Goal: Task Accomplishment & Management: Use online tool/utility

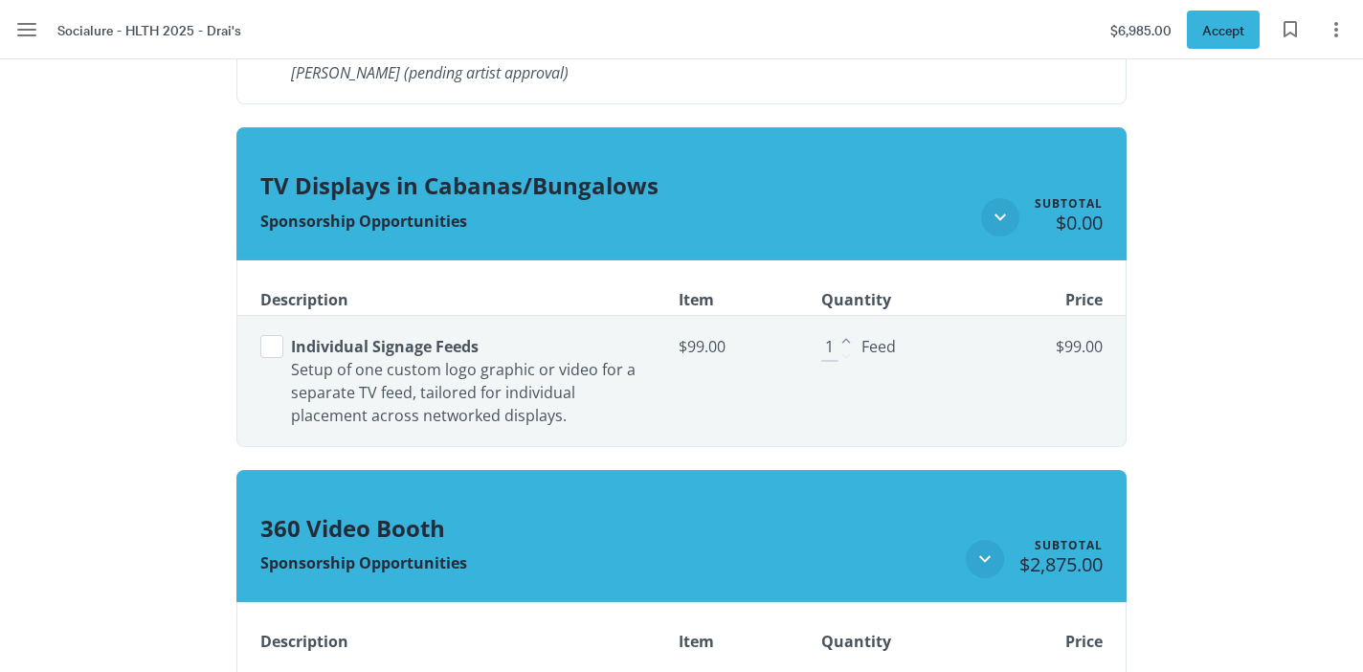
scroll to position [2791, 0]
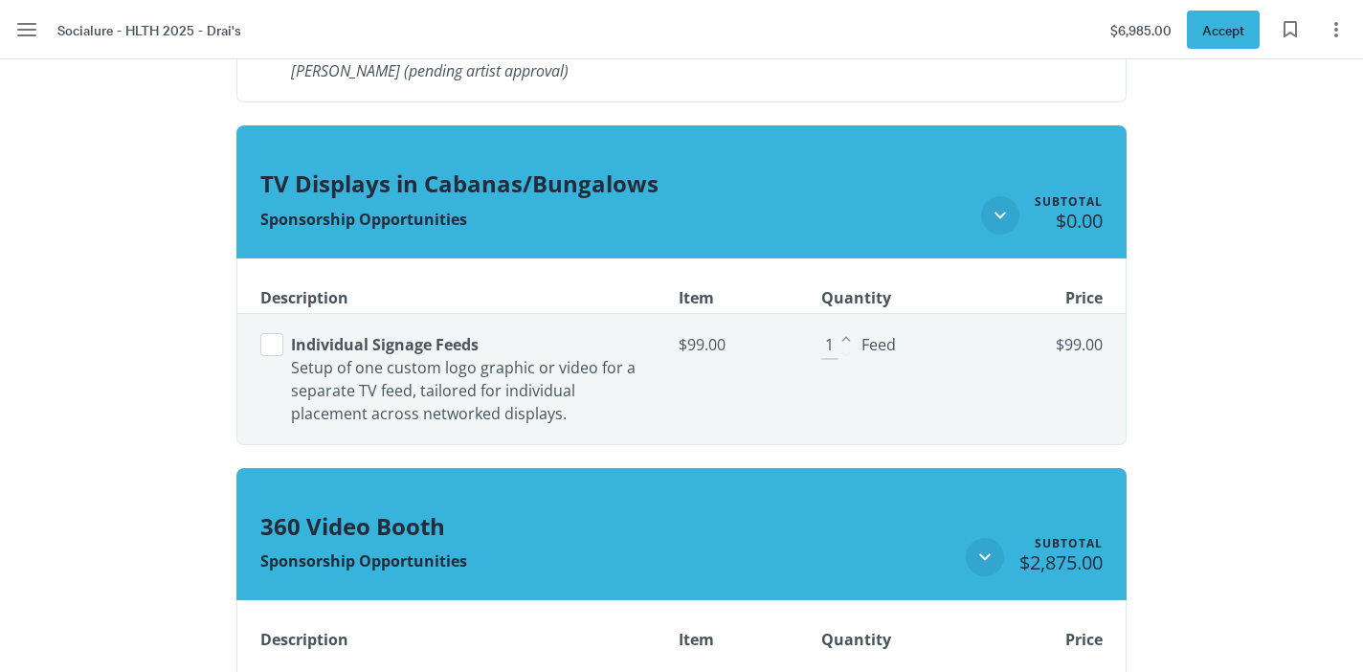
click at [279, 351] on button "Select line item" at bounding box center [271, 344] width 23 height 23
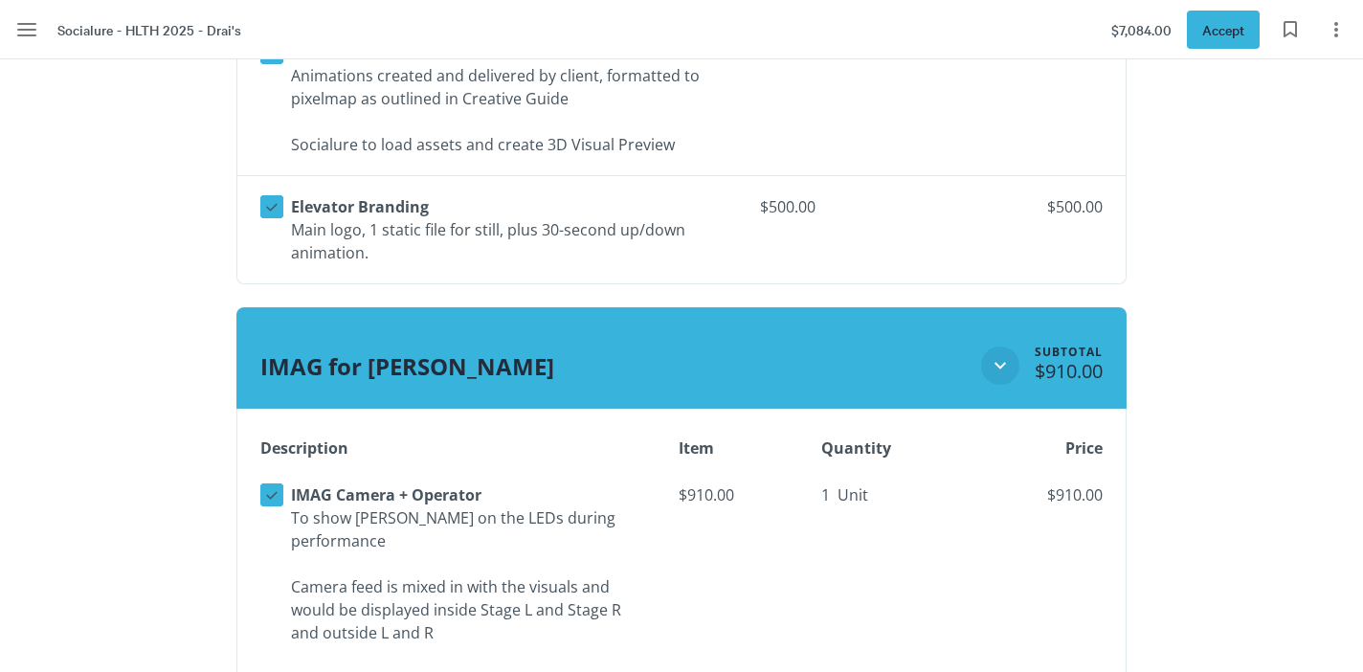
scroll to position [2164, 0]
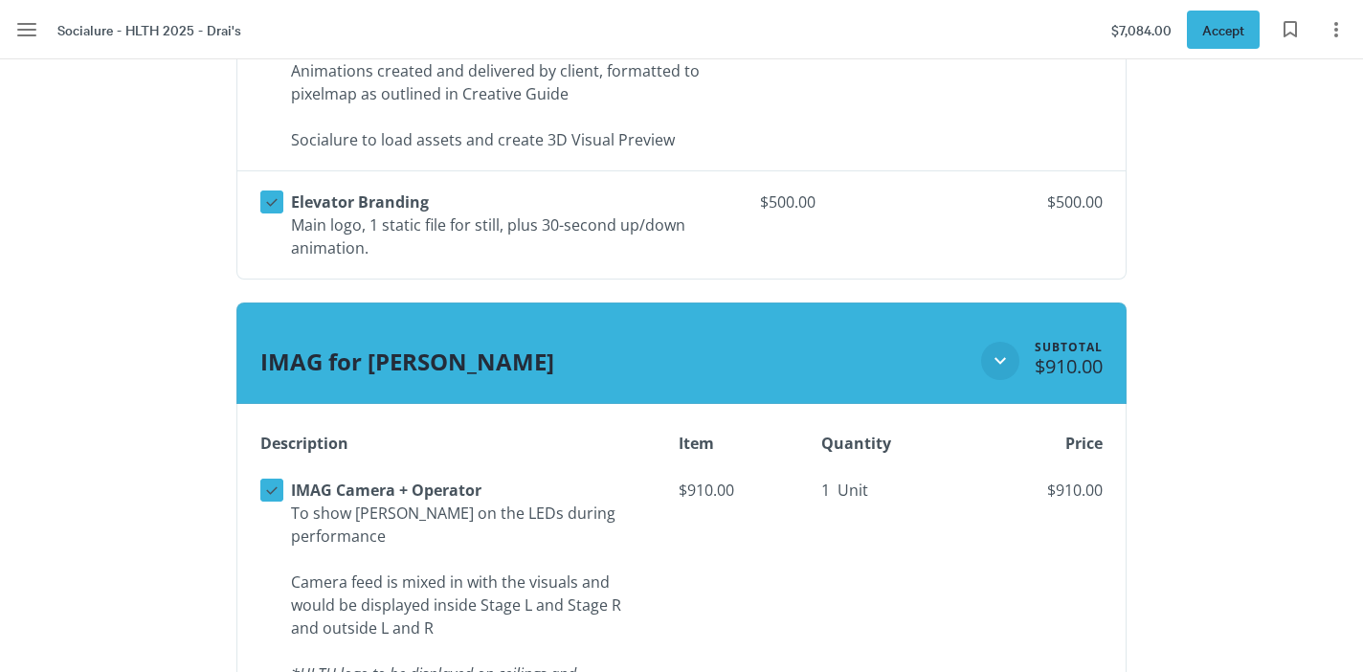
click at [841, 484] on span "Unit" at bounding box center [853, 489] width 31 height 15
click at [864, 504] on div "1 Unit" at bounding box center [876, 490] width 111 height 31
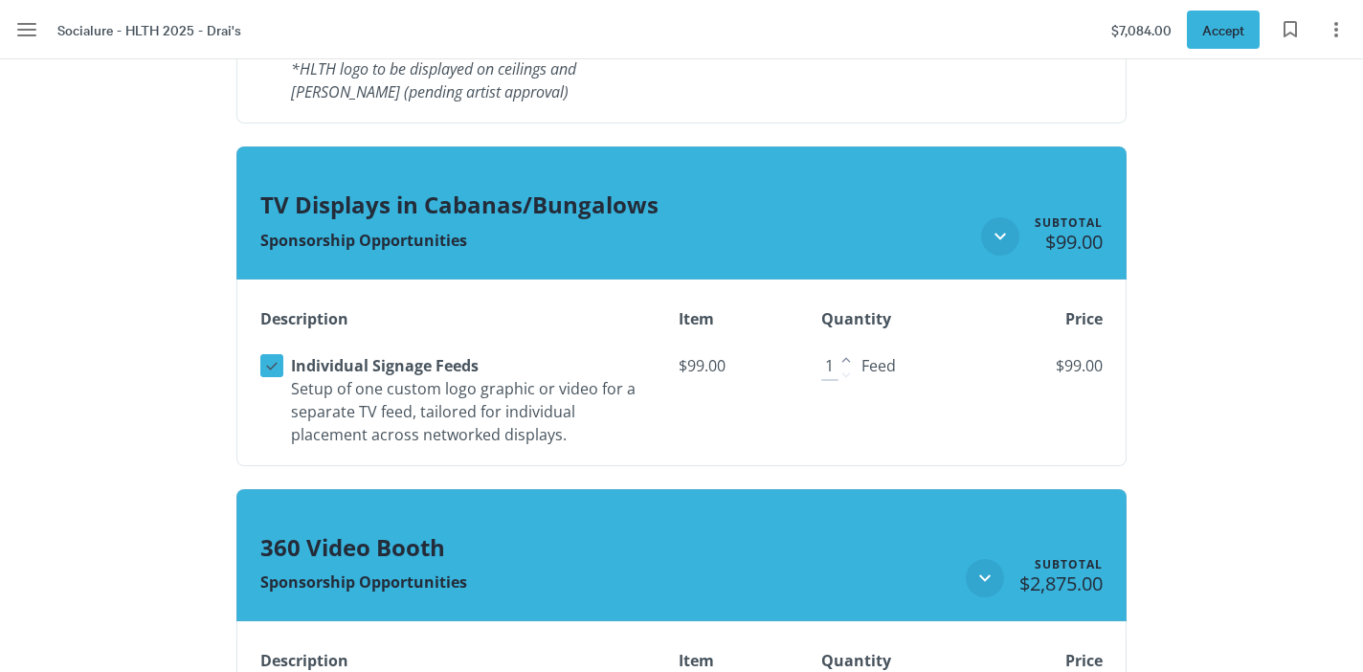
scroll to position [2768, 0]
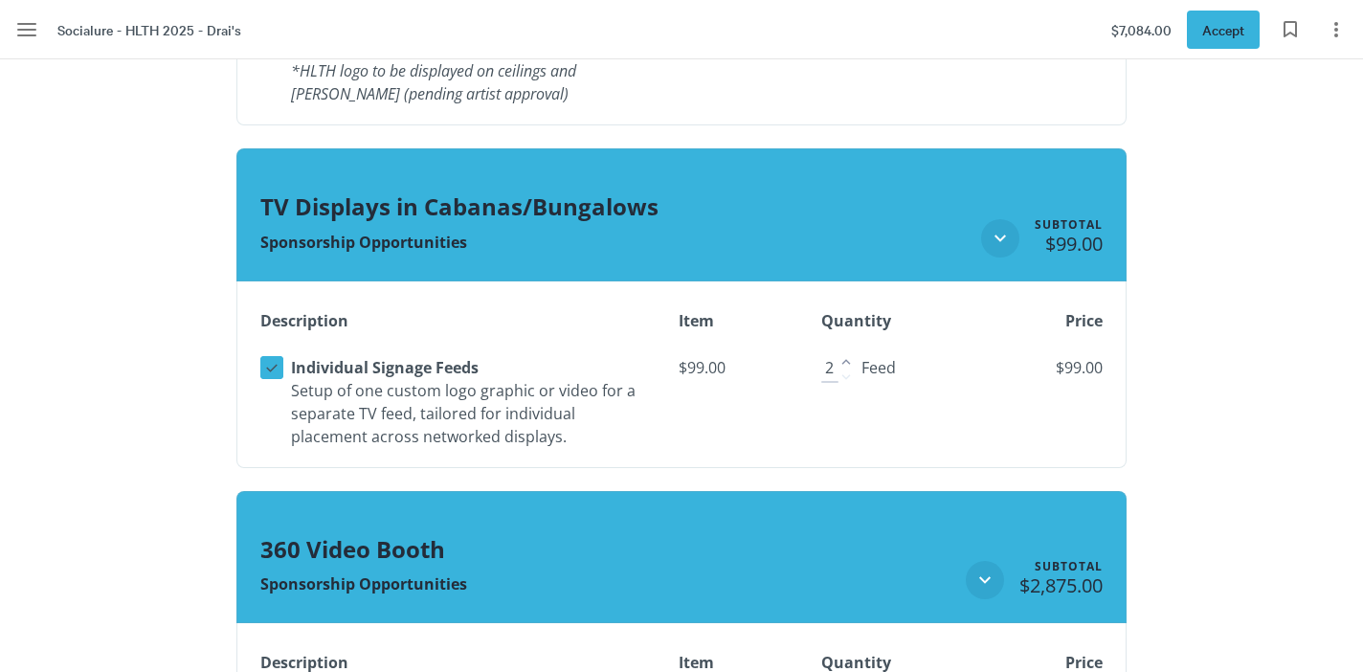
click at [841, 361] on icon "Increase" at bounding box center [846, 361] width 17 height 17
type input "4"
click at [841, 361] on icon "Increase" at bounding box center [846, 361] width 17 height 17
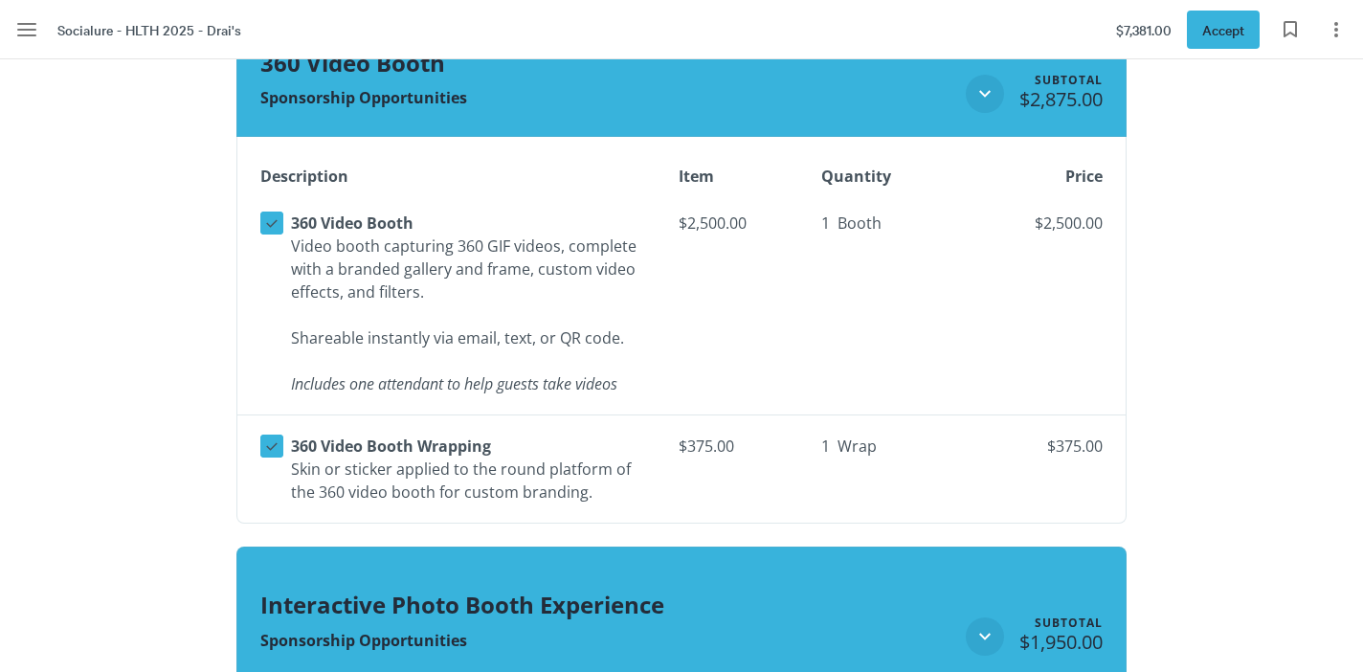
scroll to position [3276, 0]
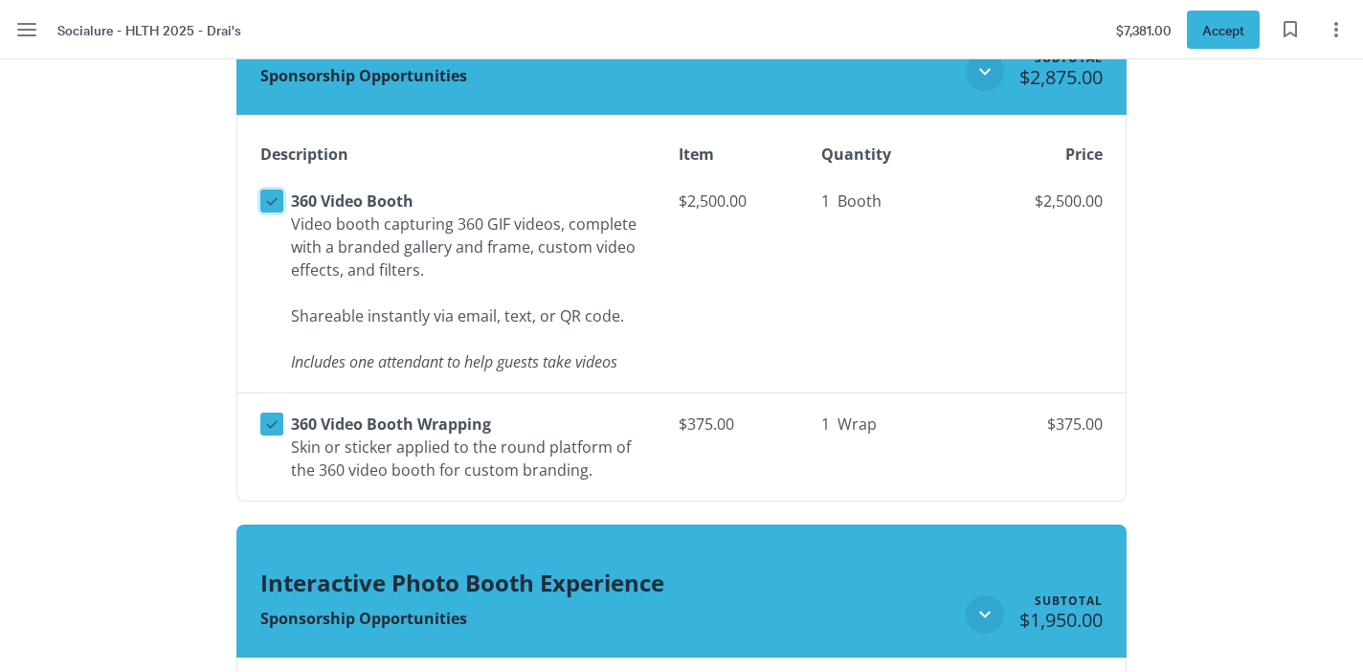
click at [273, 205] on icon at bounding box center [271, 200] width 17 height 17
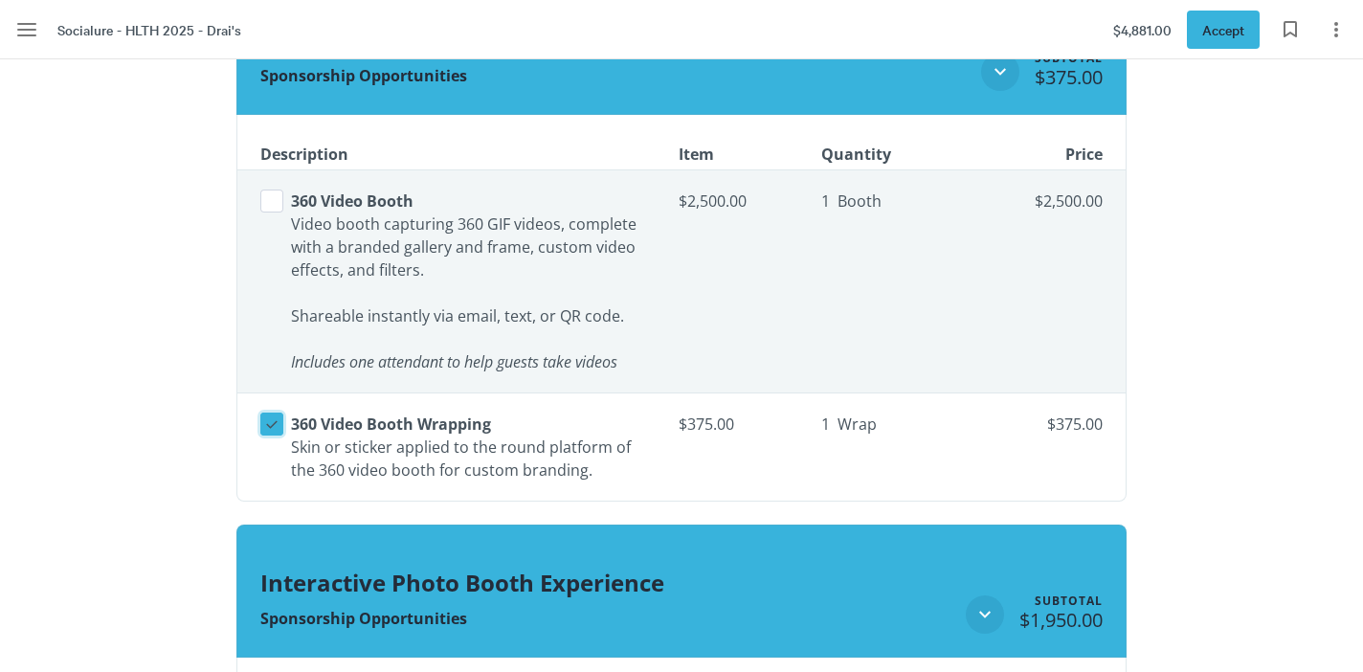
click at [267, 428] on icon at bounding box center [271, 423] width 17 height 17
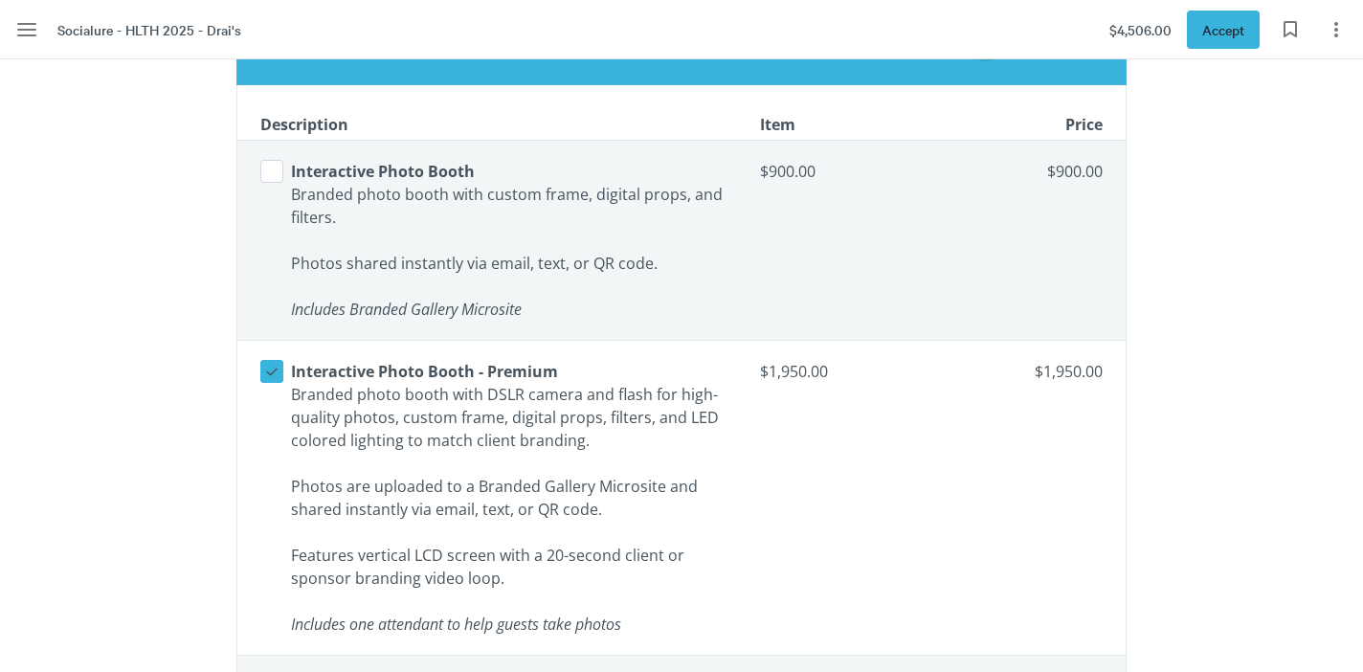
scroll to position [3900, 0]
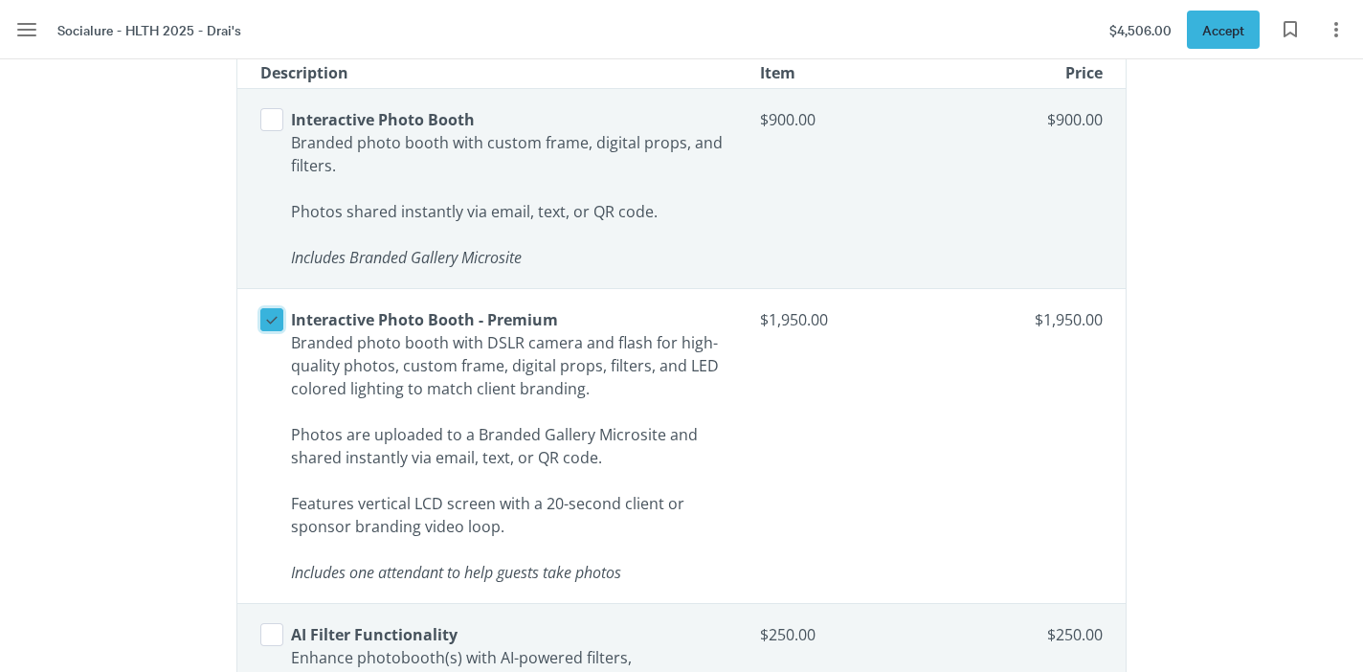
click at [276, 322] on icon at bounding box center [271, 319] width 17 height 17
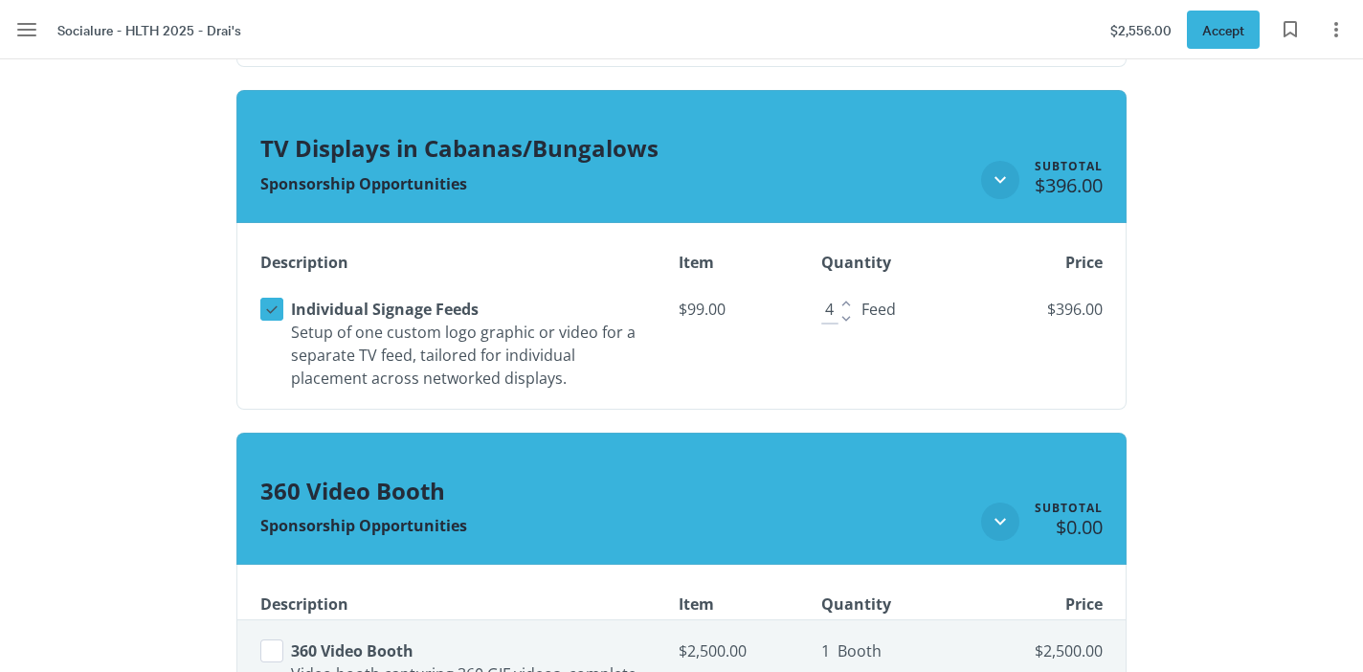
scroll to position [2832, 0]
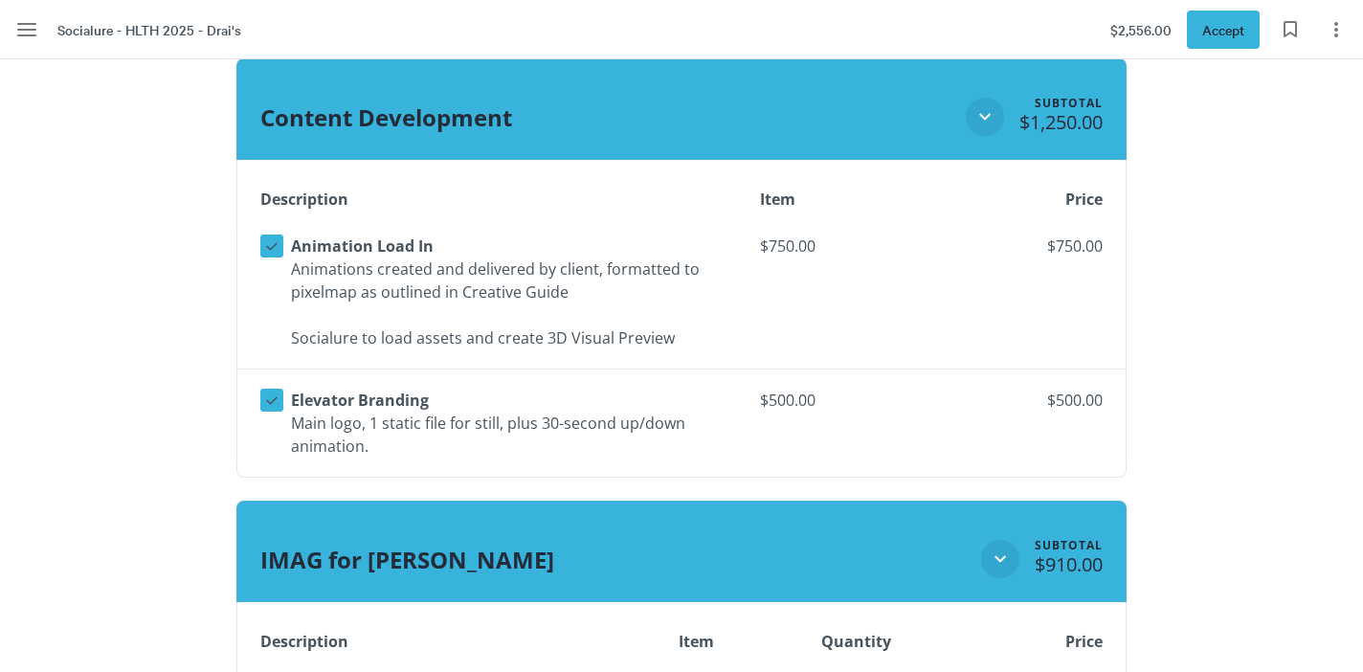
scroll to position [1962, 0]
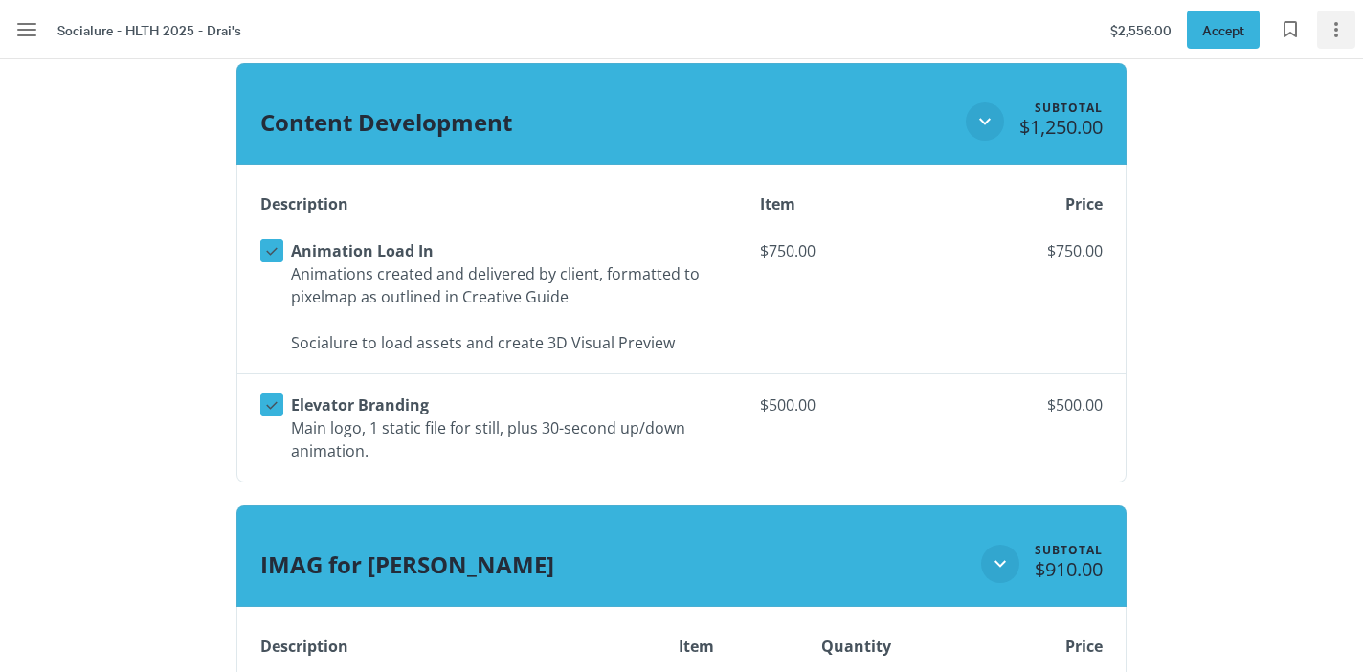
click at [1345, 26] on icon "Page options" at bounding box center [1336, 29] width 23 height 23
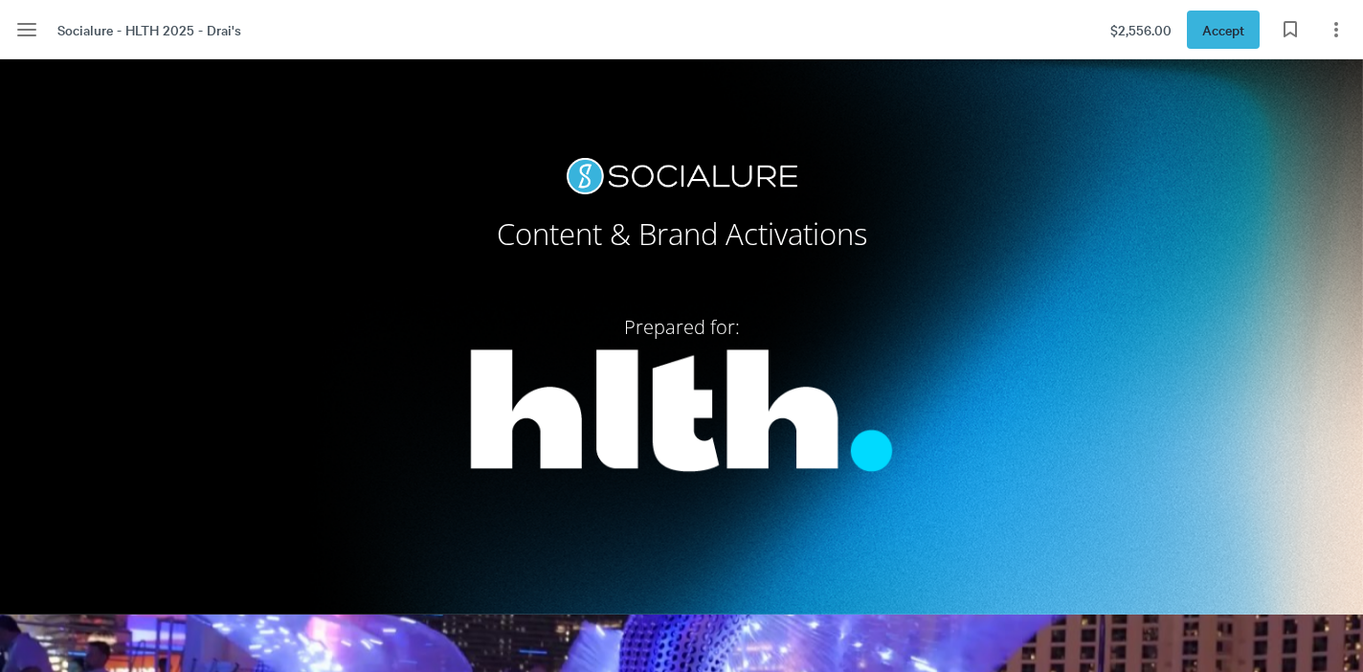
scroll to position [0, 0]
